Goal: Book appointment/travel/reservation

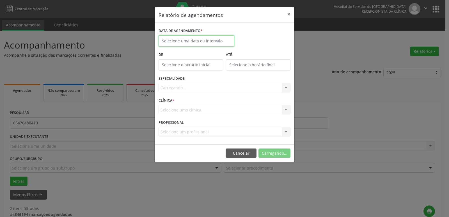
click at [220, 39] on input "text" at bounding box center [197, 40] width 76 height 11
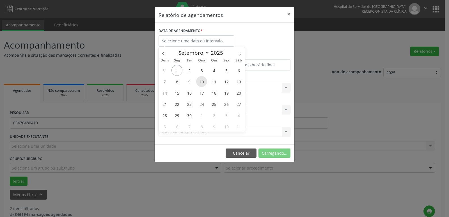
click at [202, 82] on span "10" at bounding box center [201, 81] width 11 height 11
type input "[DATE]"
click at [203, 81] on span "10" at bounding box center [201, 81] width 11 height 11
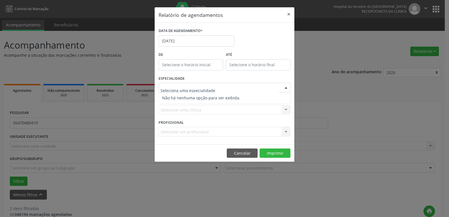
click at [287, 88] on div at bounding box center [286, 88] width 8 height 10
click at [196, 92] on input "text" at bounding box center [220, 90] width 119 height 11
click at [284, 89] on div at bounding box center [286, 88] width 8 height 10
click at [286, 86] on div at bounding box center [286, 88] width 8 height 10
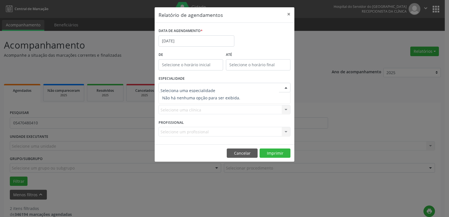
click at [220, 92] on input "text" at bounding box center [220, 90] width 119 height 11
click at [195, 91] on input "text" at bounding box center [220, 90] width 119 height 11
click at [195, 97] on span "Não há nenhuma opção para ser exibida." at bounding box center [224, 97] width 131 height 11
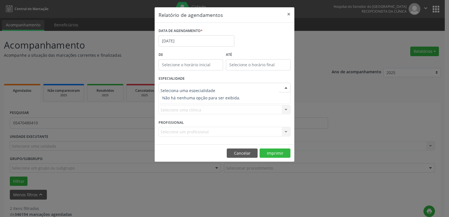
click at [195, 97] on span "Não há nenhuma opção para ser exibida." at bounding box center [224, 97] width 131 height 11
click at [246, 154] on button "Cancelar" at bounding box center [242, 154] width 31 height 10
